Goal: Navigation & Orientation: Find specific page/section

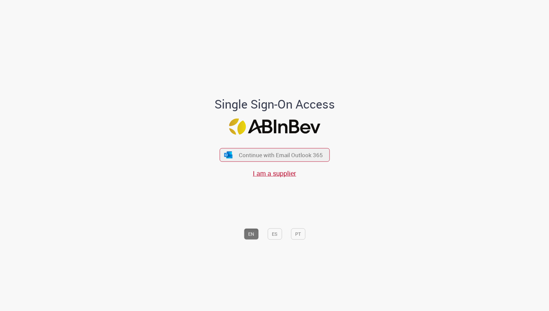
click at [263, 146] on div "Continue with Email Outlook 365 I am a supplier" at bounding box center [274, 159] width 110 height 37
click at [263, 149] on button "Continue with Email Outlook 365" at bounding box center [274, 155] width 112 height 14
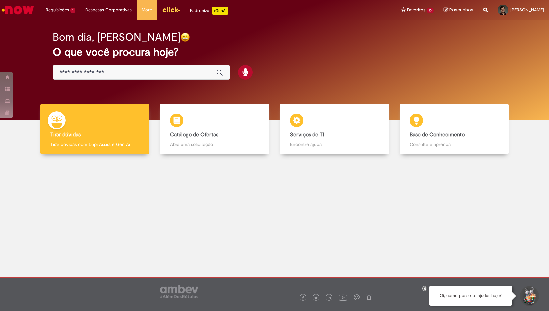
drag, startPoint x: 0, startPoint y: 0, endPoint x: 212, endPoint y: 179, distance: 277.6
click at [212, 179] on div at bounding box center [274, 212] width 539 height 106
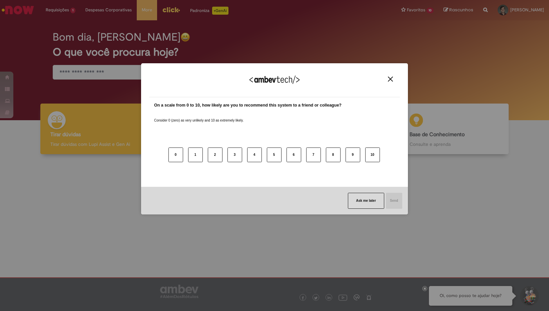
click at [166, 156] on div "0 1 2 3 4 5 6 7 8 9 10" at bounding box center [274, 151] width 241 height 53
click at [357, 196] on button "Ask me later" at bounding box center [366, 201] width 36 height 16
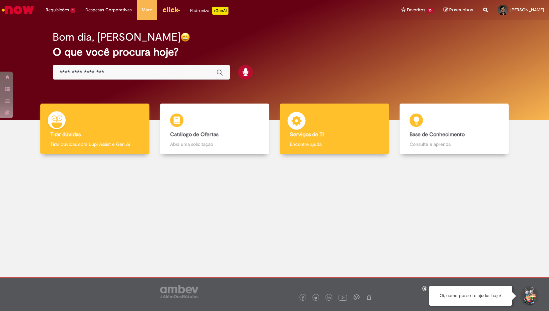
click at [303, 140] on div "Serviços de TI Serviços de TI Encontre ajuda" at bounding box center [334, 129] width 109 height 51
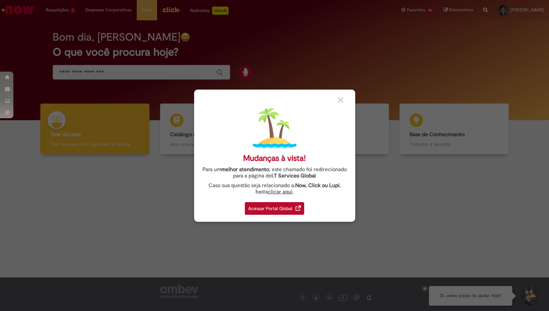
click at [289, 204] on div "Acessar Portal Global" at bounding box center [274, 208] width 59 height 13
